Goal: Task Accomplishment & Management: Use online tool/utility

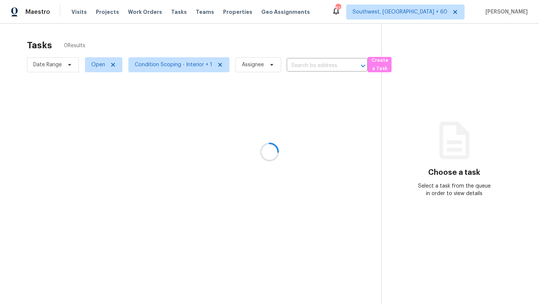
click at [46, 64] on div at bounding box center [269, 152] width 539 height 304
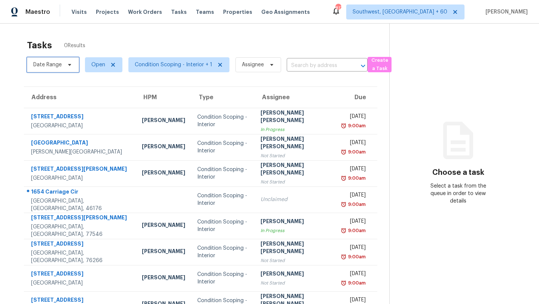
click at [46, 64] on span "Date Range" at bounding box center [47, 64] width 28 height 7
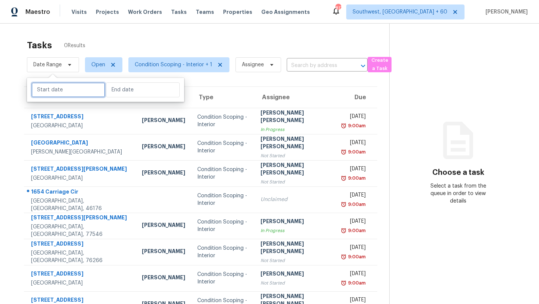
click at [51, 90] on input "text" at bounding box center [68, 89] width 74 height 15
select select "7"
select select "2025"
select select "8"
select select "2025"
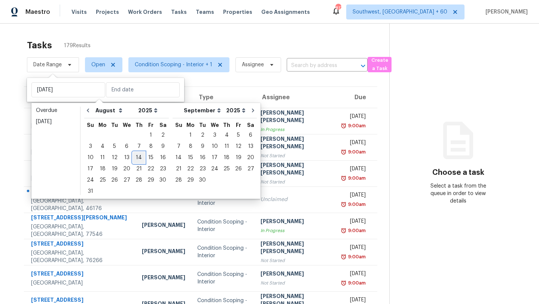
click at [134, 161] on div "14" at bounding box center [139, 157] width 12 height 10
type input "Thu, Aug 14"
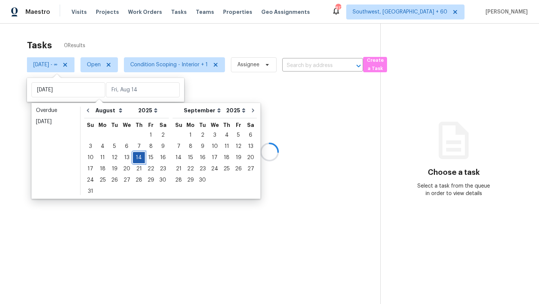
click at [134, 161] on div "14" at bounding box center [139, 157] width 12 height 10
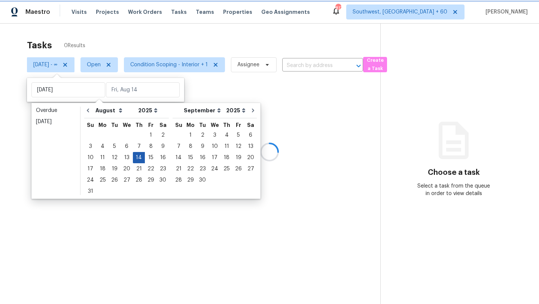
type input "Thu, Aug 14"
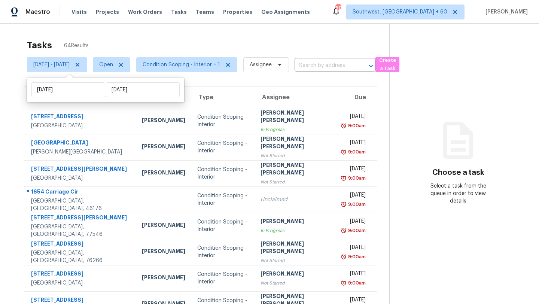
click at [158, 41] on div "Tasks 64 Results" at bounding box center [208, 45] width 363 height 19
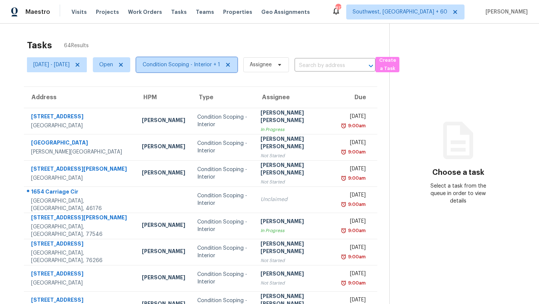
click at [200, 71] on span "Condition Scoping - Interior + 1" at bounding box center [186, 64] width 101 height 15
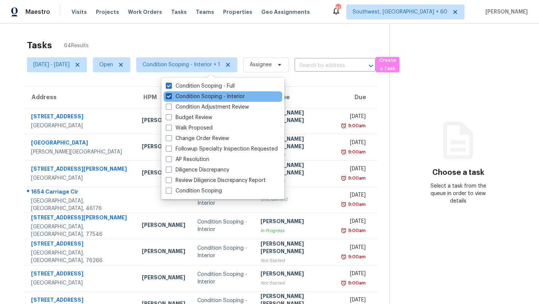
click at [193, 98] on label "Condition Scoping - Interior" at bounding box center [205, 96] width 79 height 7
click at [171, 98] on input "Condition Scoping - Interior" at bounding box center [168, 95] width 5 height 5
checkbox input "false"
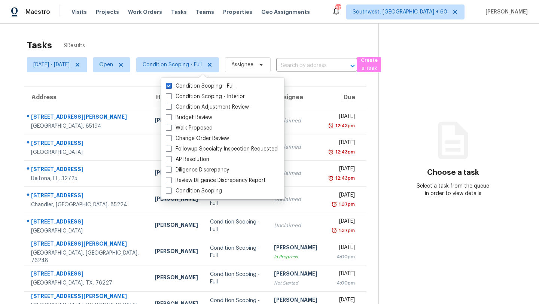
click at [193, 36] on div "Tasks 9 Results" at bounding box center [203, 45] width 352 height 19
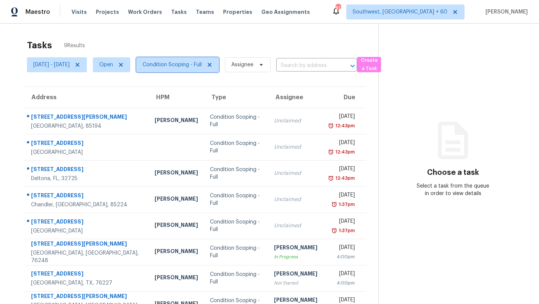
click at [195, 62] on span "Condition Scoping - Full" at bounding box center [172, 64] width 59 height 7
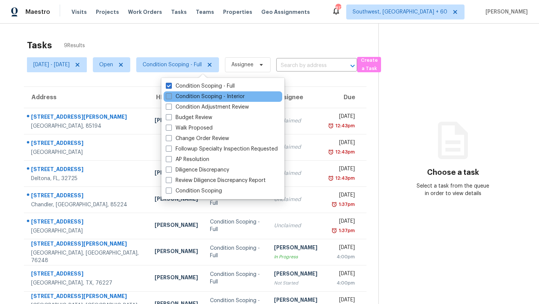
click at [185, 93] on label "Condition Scoping - Interior" at bounding box center [205, 96] width 79 height 7
click at [171, 93] on input "Condition Scoping - Interior" at bounding box center [168, 95] width 5 height 5
checkbox input "true"
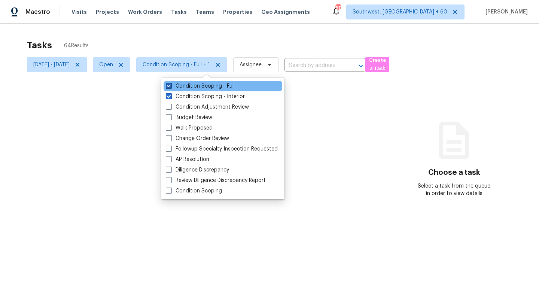
click at [188, 87] on label "Condition Scoping - Full" at bounding box center [200, 85] width 69 height 7
click at [171, 87] on input "Condition Scoping - Full" at bounding box center [168, 84] width 5 height 5
checkbox input "false"
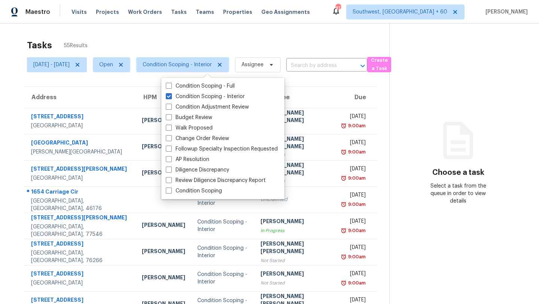
click at [197, 38] on div "Tasks 55 Results" at bounding box center [208, 45] width 363 height 19
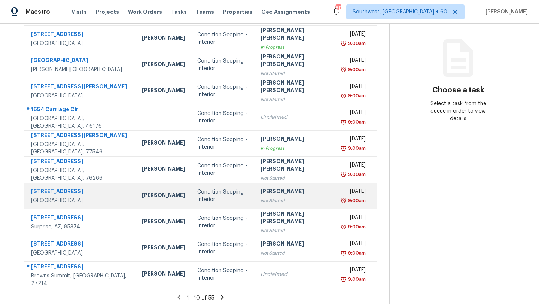
scroll to position [25, 0]
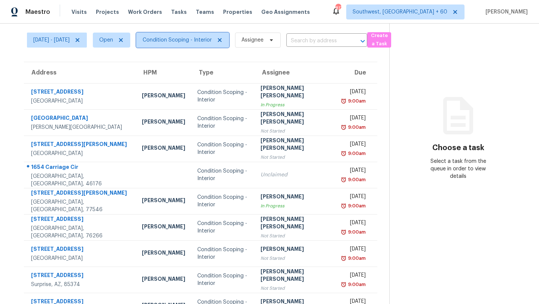
click at [190, 40] on span "Condition Scoping - Interior" at bounding box center [177, 39] width 69 height 7
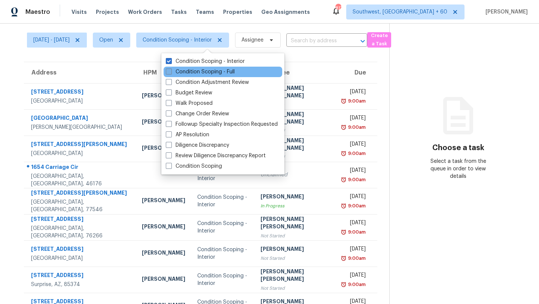
click at [182, 70] on label "Condition Scoping - Full" at bounding box center [200, 71] width 69 height 7
click at [171, 70] on input "Condition Scoping - Full" at bounding box center [168, 70] width 5 height 5
checkbox input "true"
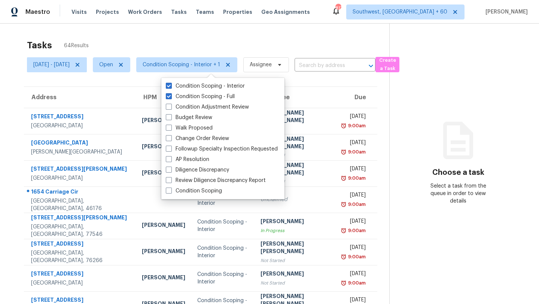
click at [186, 41] on div "Tasks 64 Results" at bounding box center [208, 45] width 363 height 19
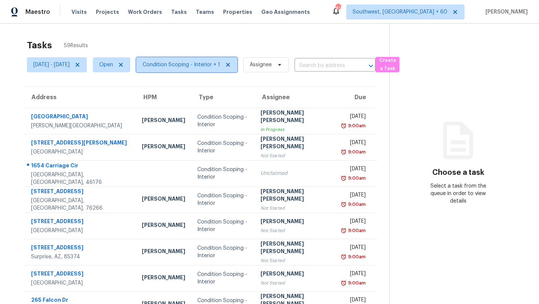
click at [193, 68] on span "Condition Scoping - Interior + 1" at bounding box center [182, 64] width 78 height 7
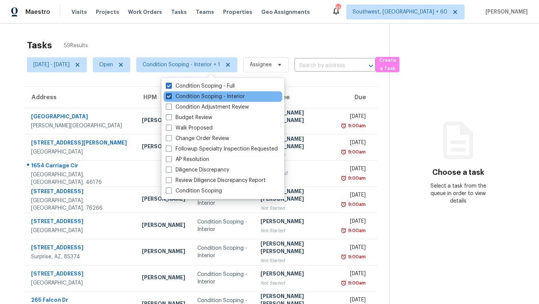
click at [189, 97] on label "Condition Scoping - Interior" at bounding box center [205, 96] width 79 height 7
click at [171, 97] on input "Condition Scoping - Interior" at bounding box center [168, 95] width 5 height 5
checkbox input "false"
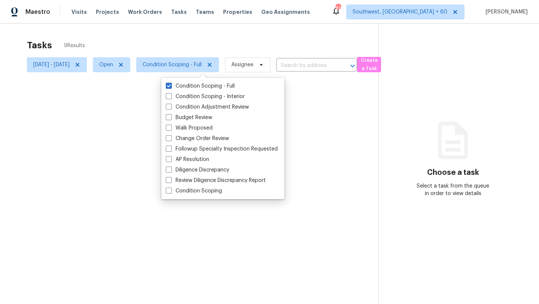
click at [211, 42] on div "Tasks 9 Results" at bounding box center [203, 45] width 352 height 19
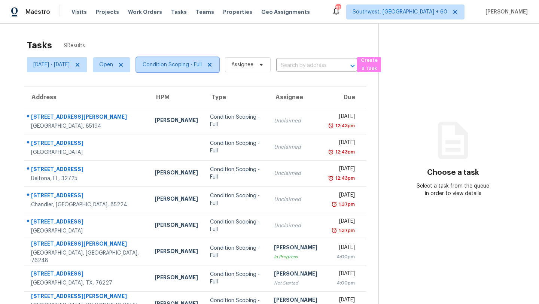
click at [193, 66] on span "Condition Scoping - Full" at bounding box center [172, 64] width 59 height 7
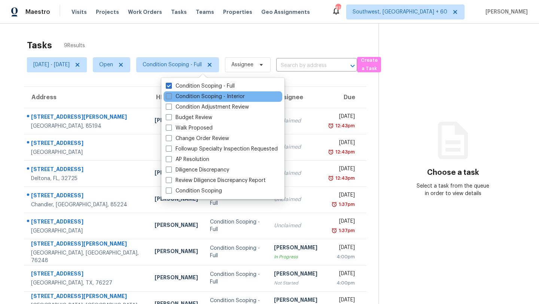
click at [189, 96] on label "Condition Scoping - Interior" at bounding box center [205, 96] width 79 height 7
click at [171, 96] on input "Condition Scoping - Interior" at bounding box center [168, 95] width 5 height 5
checkbox input "true"
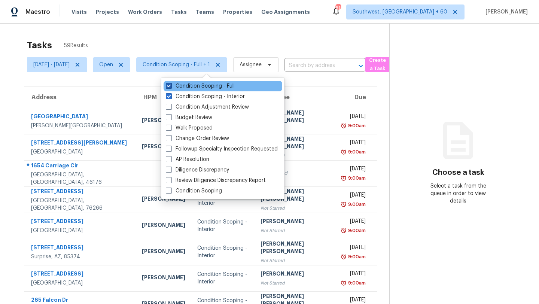
click at [189, 86] on label "Condition Scoping - Full" at bounding box center [200, 85] width 69 height 7
click at [171, 86] on input "Condition Scoping - Full" at bounding box center [168, 84] width 5 height 5
checkbox input "false"
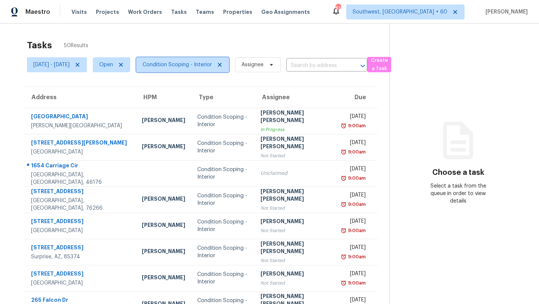
click at [198, 64] on span "Condition Scoping - Interior" at bounding box center [177, 64] width 69 height 7
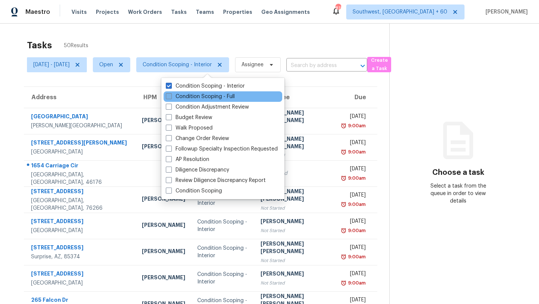
click at [189, 97] on label "Condition Scoping - Full" at bounding box center [200, 96] width 69 height 7
click at [171, 97] on input "Condition Scoping - Full" at bounding box center [168, 95] width 5 height 5
checkbox input "true"
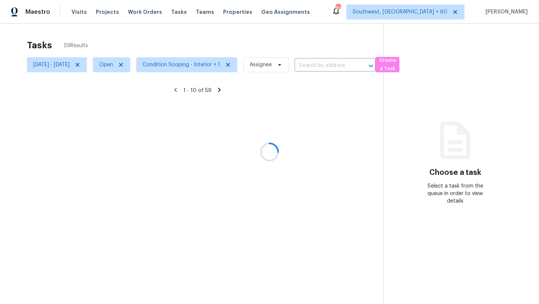
click at [199, 44] on div at bounding box center [269, 152] width 539 height 304
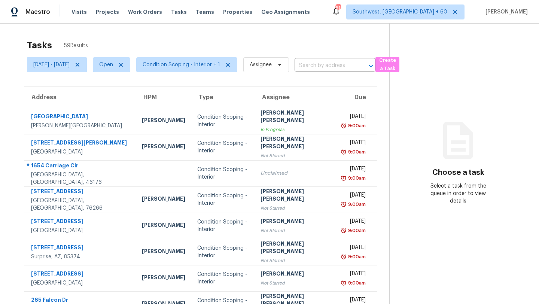
click at [212, 39] on div "Tasks 59 Results" at bounding box center [208, 45] width 363 height 19
click at [209, 37] on div "Tasks 59 Results" at bounding box center [208, 45] width 363 height 19
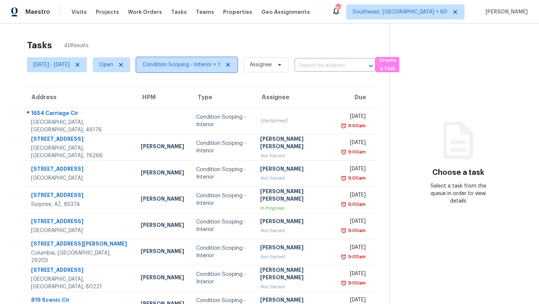
click at [191, 66] on span "Condition Scoping - Interior + 1" at bounding box center [182, 64] width 78 height 7
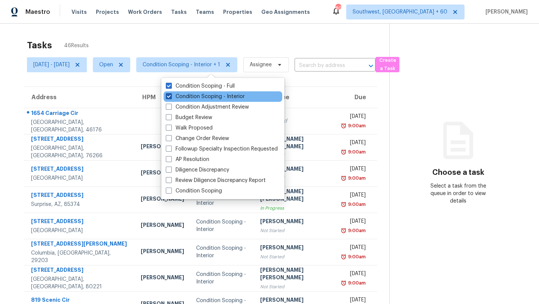
click at [178, 95] on label "Condition Scoping - Interior" at bounding box center [205, 96] width 79 height 7
click at [171, 95] on input "Condition Scoping - Interior" at bounding box center [168, 95] width 5 height 5
checkbox input "false"
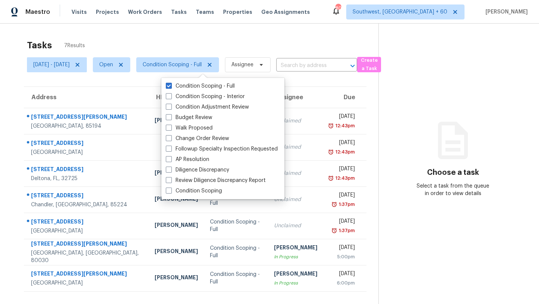
click at [197, 35] on div "Tasks 7 Results Thu, Aug 14 - Thu, Aug 14 Open Condition Scoping - Full Assigne…" at bounding box center [269, 176] width 539 height 304
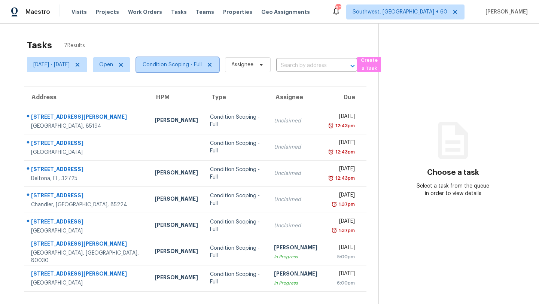
click at [202, 70] on span "Condition Scoping - Full" at bounding box center [177, 64] width 83 height 15
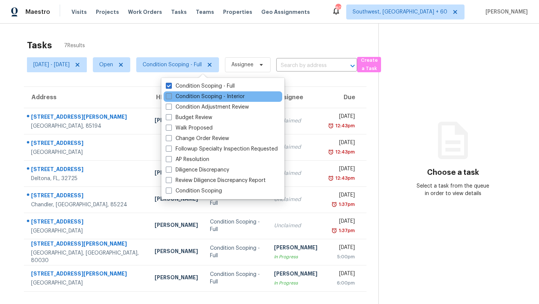
click at [198, 95] on label "Condition Scoping - Interior" at bounding box center [205, 96] width 79 height 7
click at [171, 95] on input "Condition Scoping - Interior" at bounding box center [168, 95] width 5 height 5
checkbox input "true"
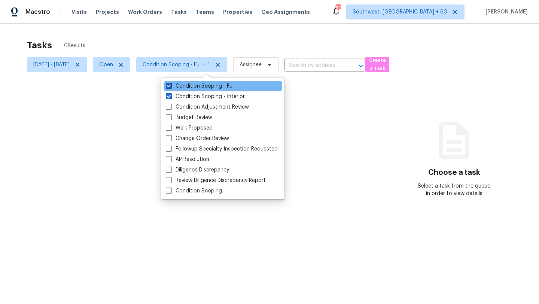
click at [197, 86] on label "Condition Scoping - Full" at bounding box center [200, 85] width 69 height 7
click at [171, 86] on input "Condition Scoping - Full" at bounding box center [168, 84] width 5 height 5
checkbox input "false"
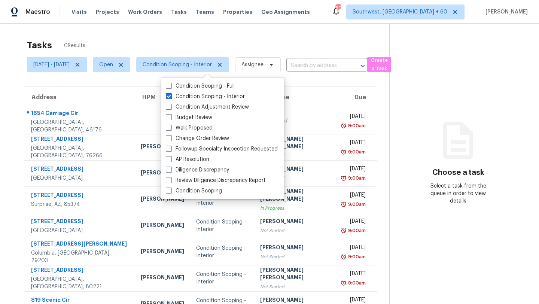
click at [199, 42] on div "Tasks 0 Results" at bounding box center [208, 45] width 363 height 19
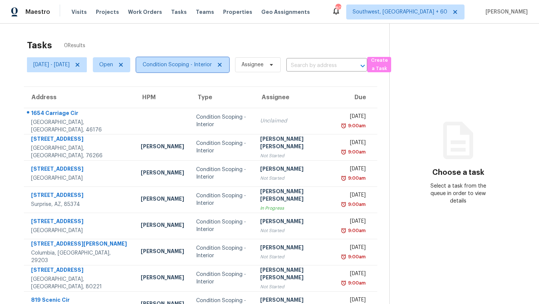
click at [198, 66] on span "Condition Scoping - Interior" at bounding box center [177, 64] width 69 height 7
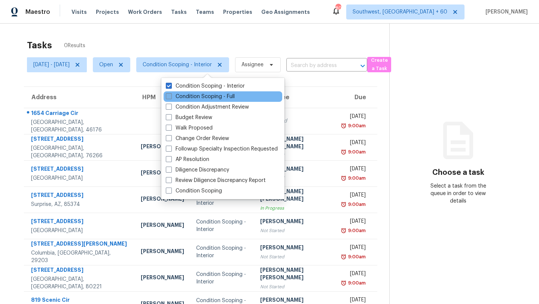
click at [195, 96] on label "Condition Scoping - Full" at bounding box center [200, 96] width 69 height 7
click at [171, 96] on input "Condition Scoping - Full" at bounding box center [168, 95] width 5 height 5
checkbox input "true"
